Goal: Check status: Check status

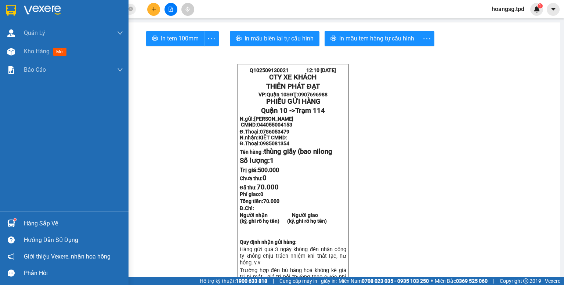
click at [13, 220] on img at bounding box center [11, 223] width 8 height 8
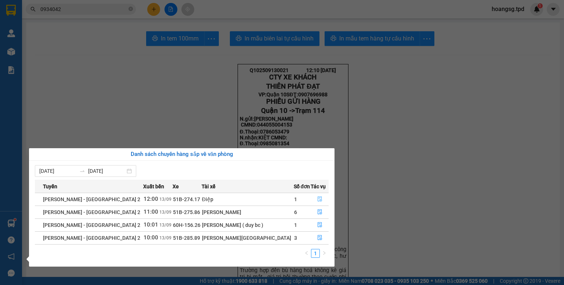
click at [318, 200] on icon "file-done" at bounding box center [320, 199] width 4 height 5
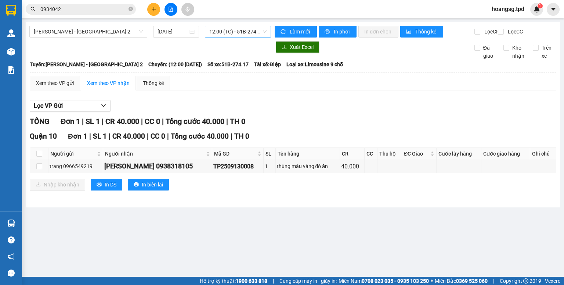
click at [247, 35] on span "12:00 (TC) - 51B-274.17" at bounding box center [238, 31] width 58 height 11
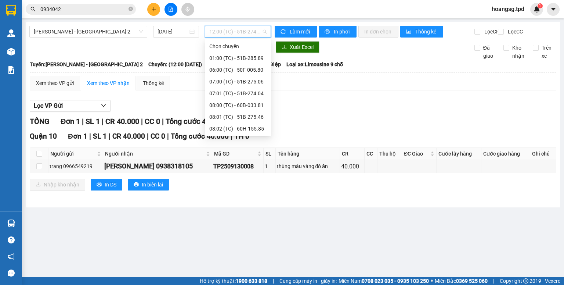
scroll to position [59, 0]
click at [244, 118] on div "11:00 (TC) - 51B-275.86" at bounding box center [237, 117] width 57 height 8
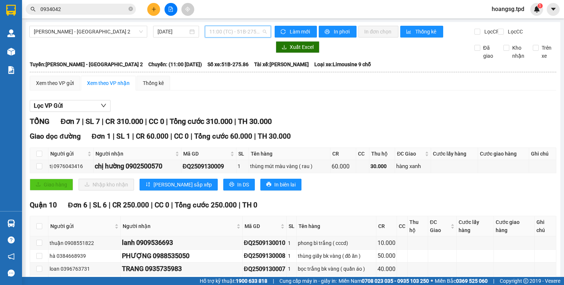
click at [226, 37] on div "11:00 (TC) - 51B-275.86" at bounding box center [238, 32] width 67 height 12
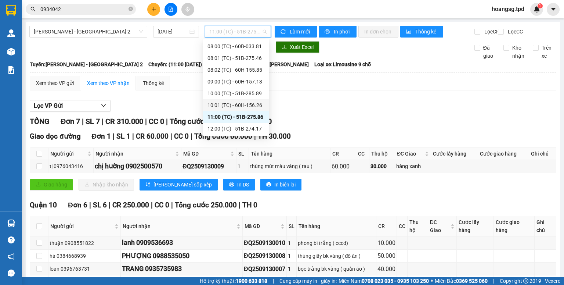
click at [236, 106] on div "10:01 (TC) - 60H-156.26" at bounding box center [236, 105] width 57 height 8
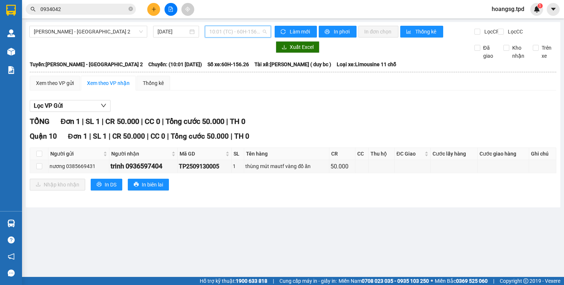
click at [227, 31] on span "10:01 (TC) - 60H-156.26" at bounding box center [238, 31] width 58 height 11
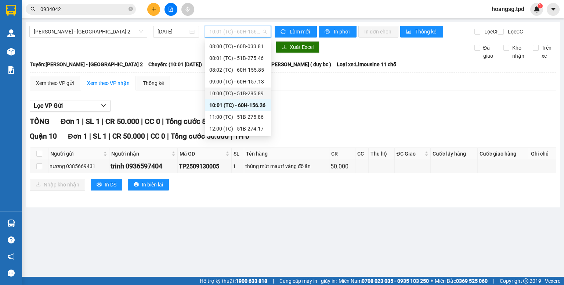
click at [236, 94] on div "10:00 (TC) - 51B-285.89" at bounding box center [237, 93] width 57 height 8
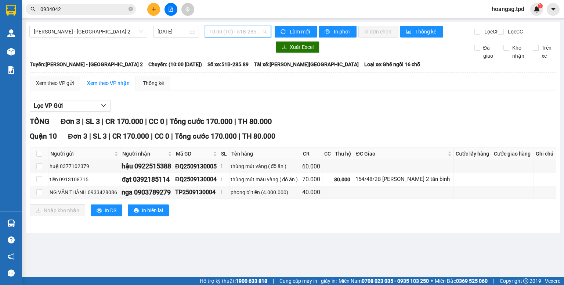
click at [253, 34] on span "10:00 (TC) - 51B-285.89" at bounding box center [238, 31] width 58 height 11
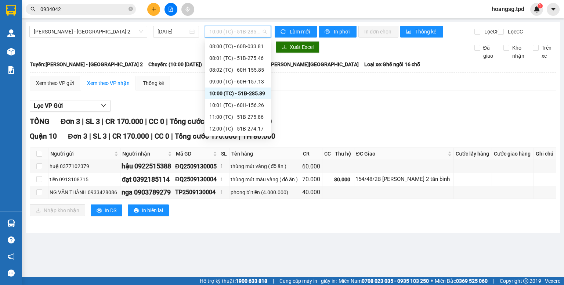
scroll to position [29, 0]
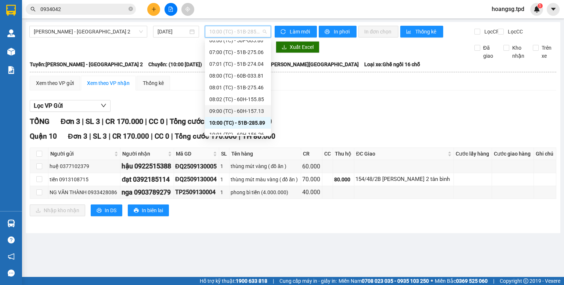
click at [245, 109] on div "09:00 (TC) - 60H-157.13" at bounding box center [237, 111] width 57 height 8
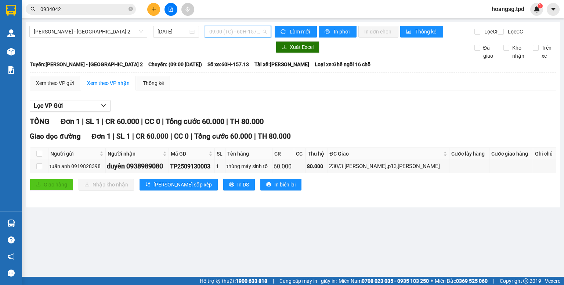
click at [231, 35] on span "09:00 (TC) - 60H-157.13" at bounding box center [238, 31] width 58 height 11
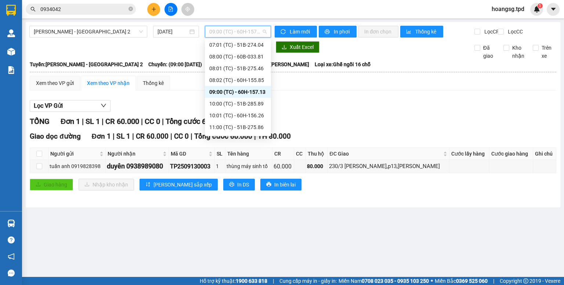
scroll to position [59, 0]
click at [254, 96] on div "10:00 (TC) - 51B-285.89" at bounding box center [237, 93] width 57 height 8
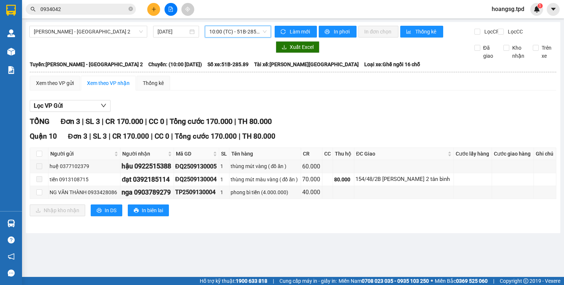
click at [247, 36] on span "10:00 (TC) - 51B-285.89" at bounding box center [238, 31] width 58 height 11
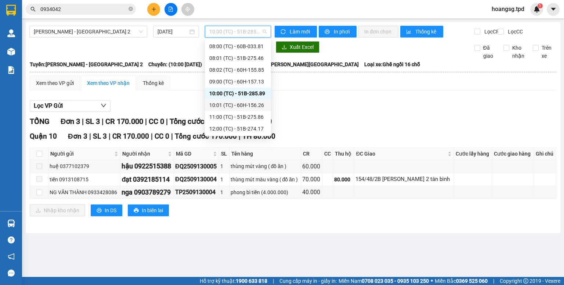
click at [237, 104] on div "10:01 (TC) - 60H-156.26" at bounding box center [237, 105] width 57 height 8
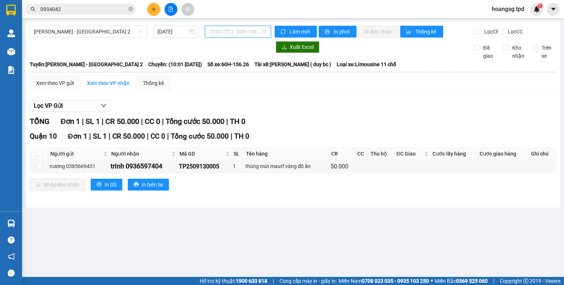
click at [257, 29] on span "10:01 (TC) - 60H-156.26" at bounding box center [238, 31] width 58 height 11
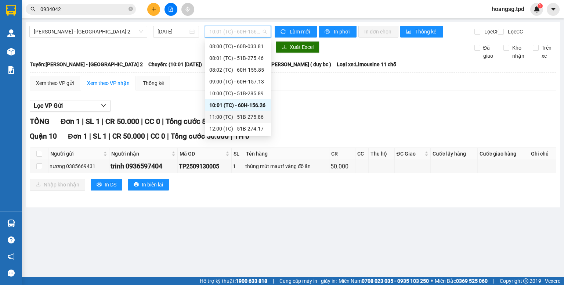
click at [251, 114] on div "11:00 (TC) - 51B-275.86" at bounding box center [237, 117] width 57 height 8
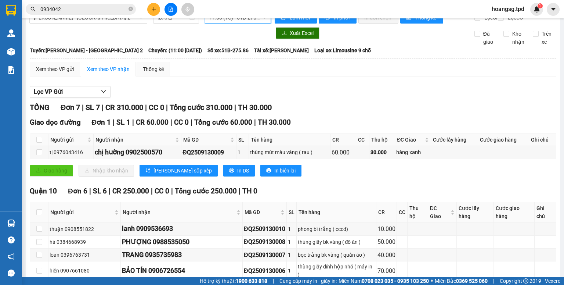
scroll to position [3, 0]
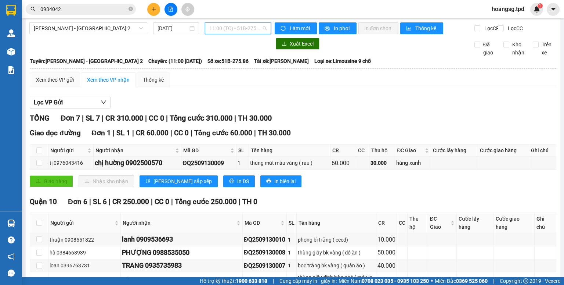
click at [227, 30] on span "11:00 (TC) - 51B-275.86" at bounding box center [238, 28] width 58 height 11
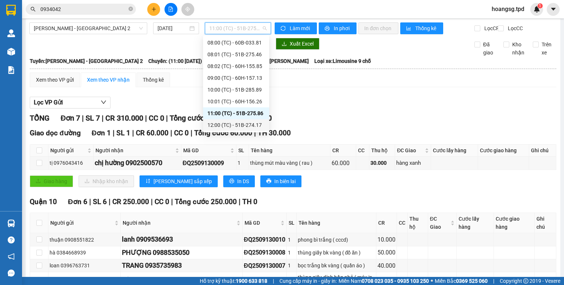
click at [236, 121] on div "12:00 (TC) - 51B-274.17" at bounding box center [236, 125] width 57 height 8
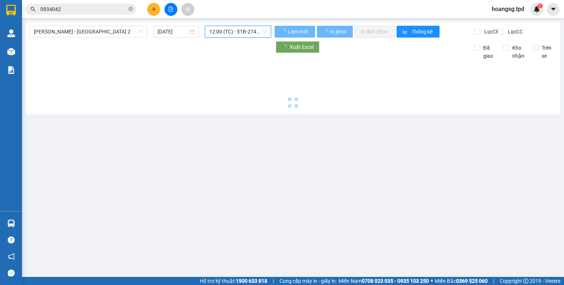
scroll to position [0, 0]
